Goal: Find specific page/section: Find specific page/section

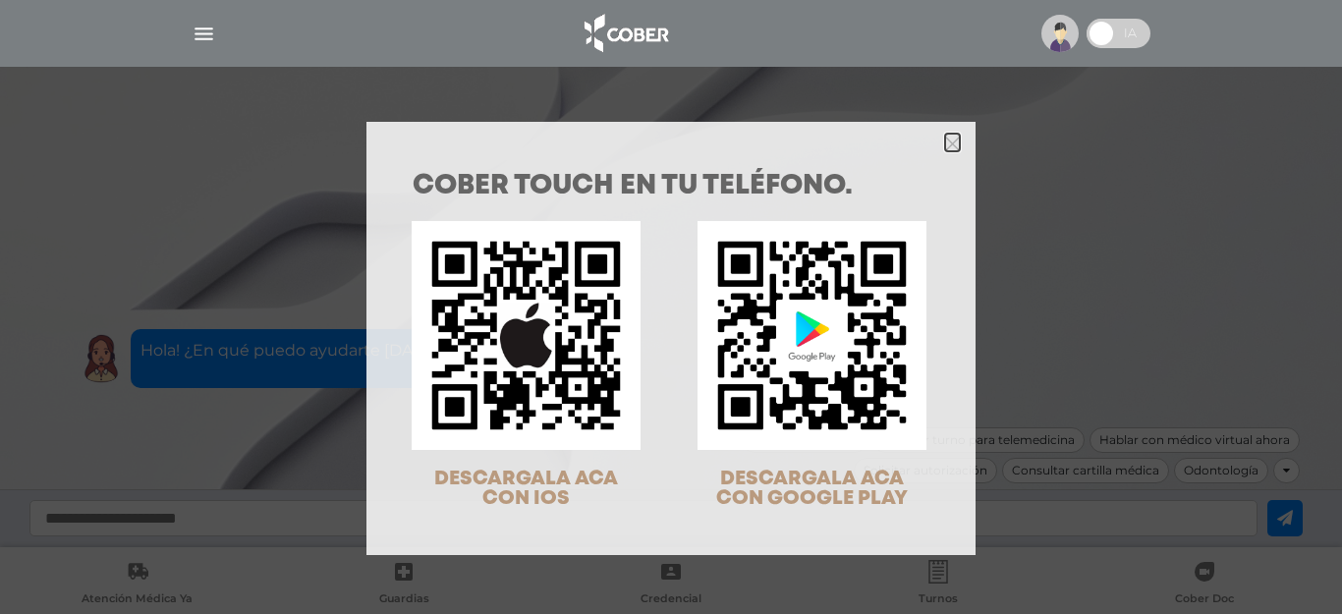
click at [945, 144] on icon "Close" at bounding box center [952, 144] width 15 height 15
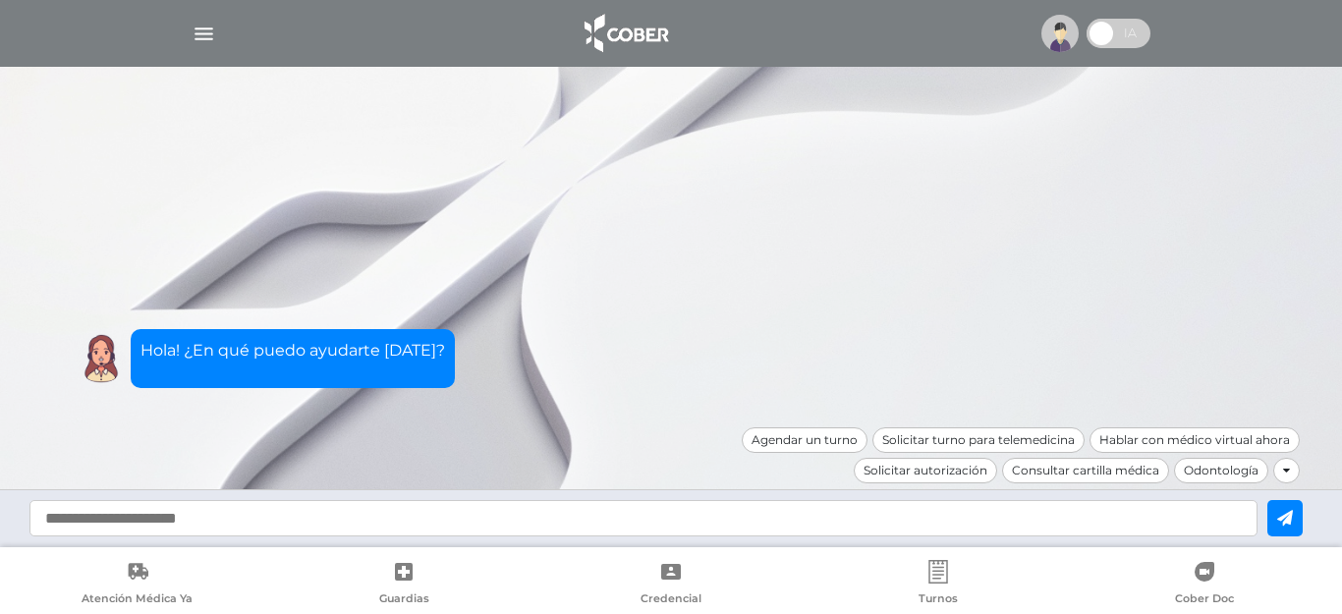
click at [206, 30] on img "button" at bounding box center [204, 34] width 25 height 25
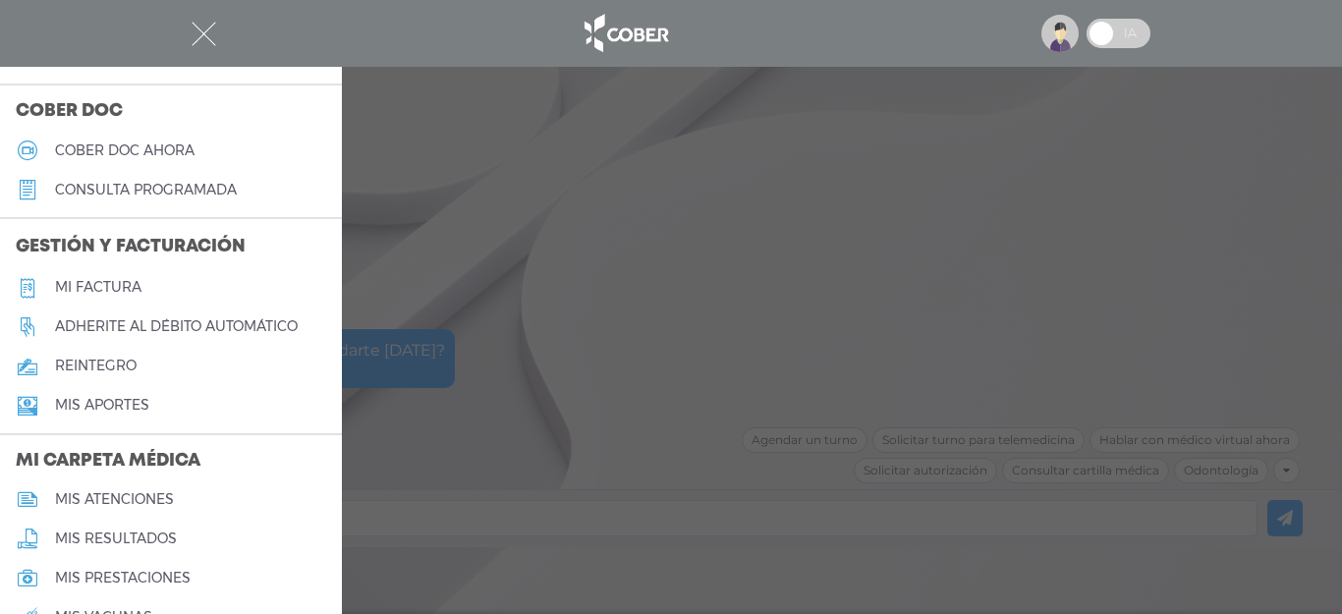
scroll to position [590, 0]
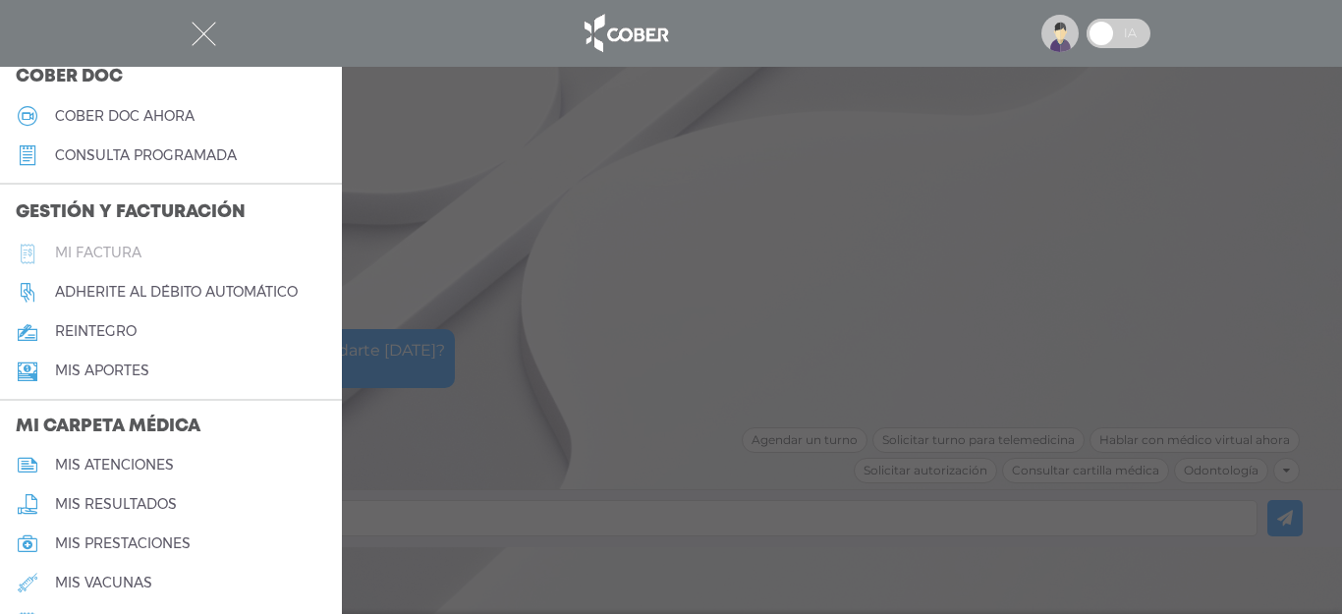
click at [123, 253] on h5 "Mi factura" at bounding box center [98, 253] width 86 height 17
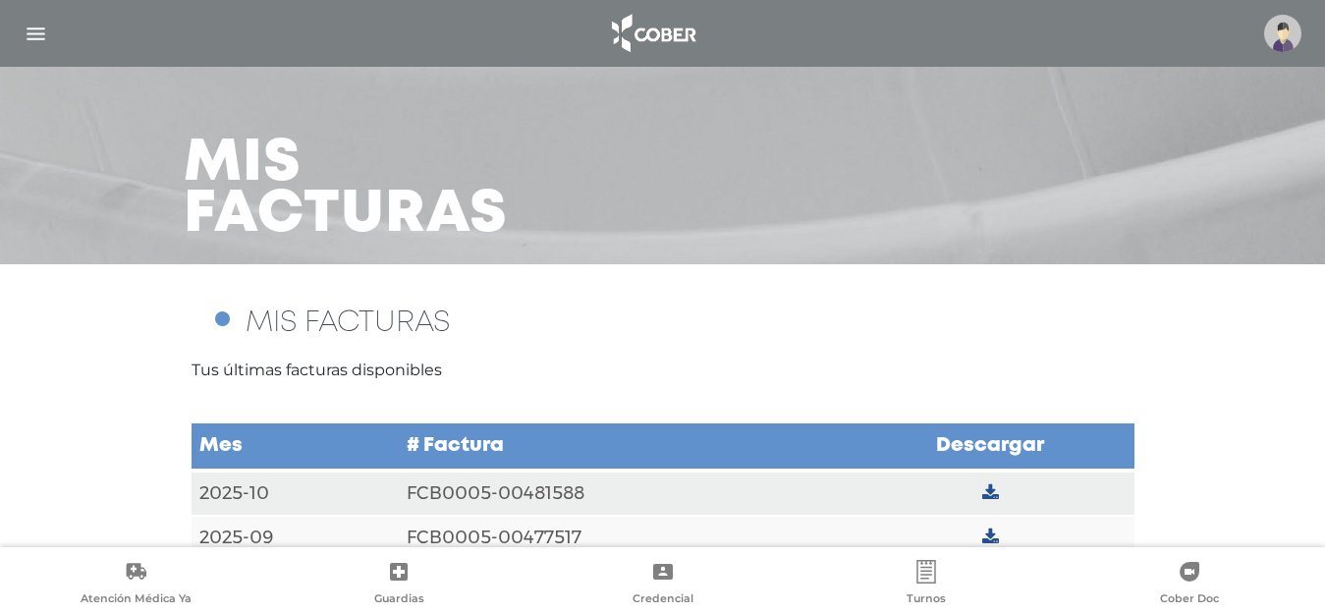
scroll to position [76, 0]
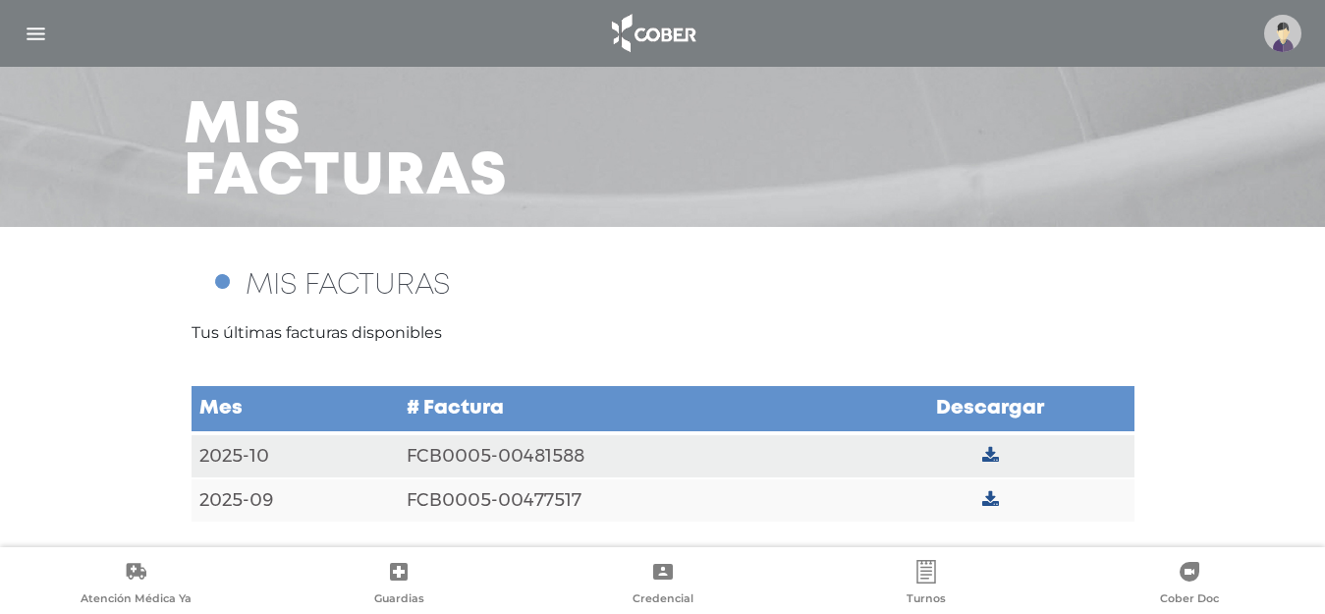
click at [986, 450] on icon at bounding box center [991, 456] width 17 height 18
